Goal: Transaction & Acquisition: Download file/media

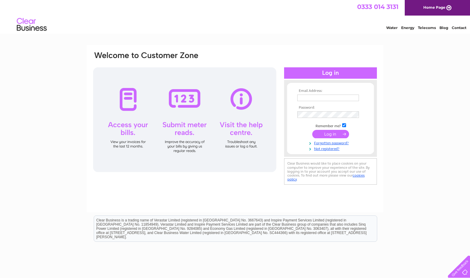
type input "accounts@directeyecare.com"
click at [328, 133] on input "submit" at bounding box center [330, 134] width 37 height 8
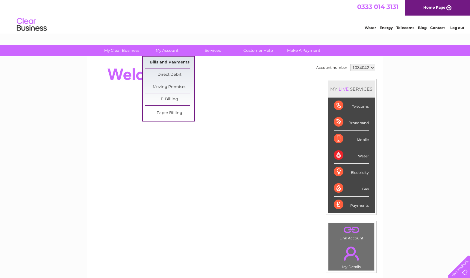
click at [160, 61] on link "Bills and Payments" at bounding box center [169, 63] width 49 height 12
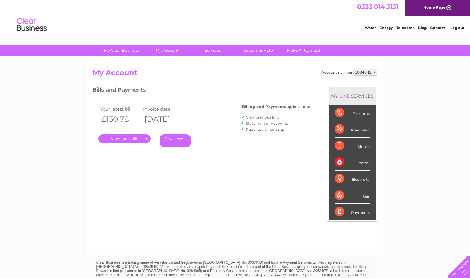
click at [135, 140] on link "." at bounding box center [125, 139] width 52 height 9
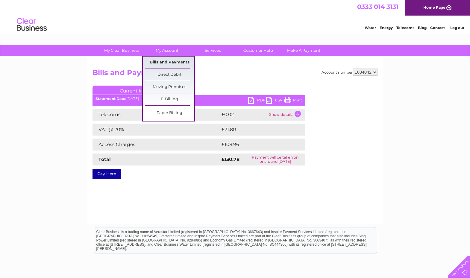
click at [176, 58] on link "Bills and Payments" at bounding box center [169, 63] width 49 height 12
click at [176, 62] on link "Bills and Payments" at bounding box center [169, 63] width 49 height 12
click at [176, 58] on link "Bills and Payments" at bounding box center [169, 63] width 49 height 12
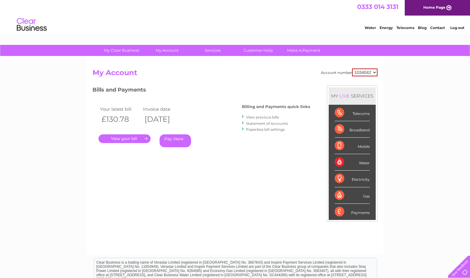
click at [175, 100] on div "Your latest bill Invoice date £130.78 [DATE] . Pay Here" at bounding box center [159, 127] width 132 height 57
click at [267, 115] on link "View previous bills" at bounding box center [262, 117] width 33 height 4
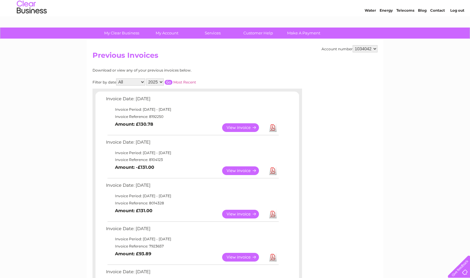
scroll to position [19, 0]
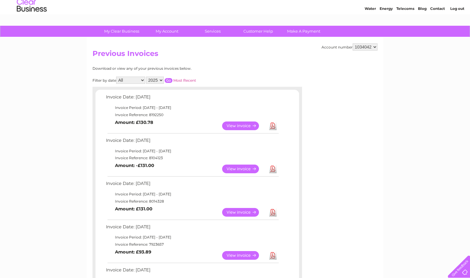
click at [273, 214] on link "Download" at bounding box center [272, 212] width 7 height 9
click at [272, 125] on link "Download" at bounding box center [272, 126] width 7 height 9
click at [273, 171] on link "Download" at bounding box center [272, 169] width 7 height 9
